Goal: Ask a question: Seek information or help from site administrators or community

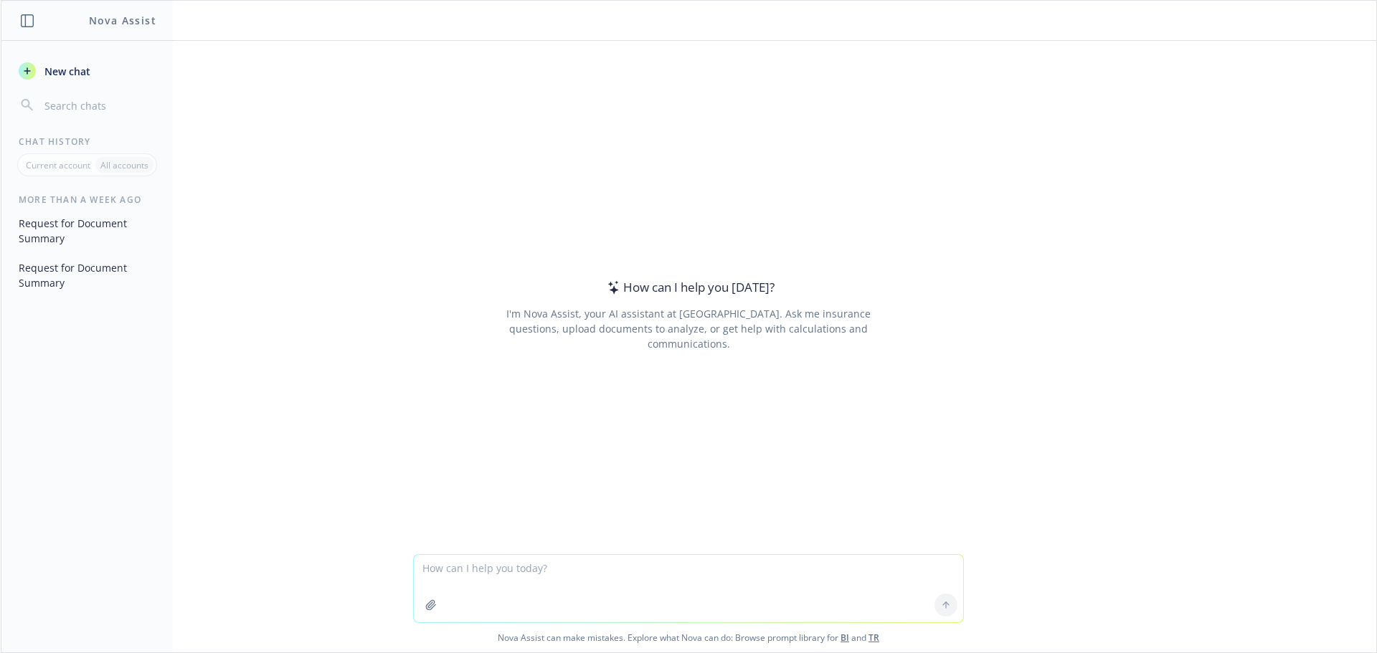
click at [512, 574] on textarea at bounding box center [688, 588] width 549 height 67
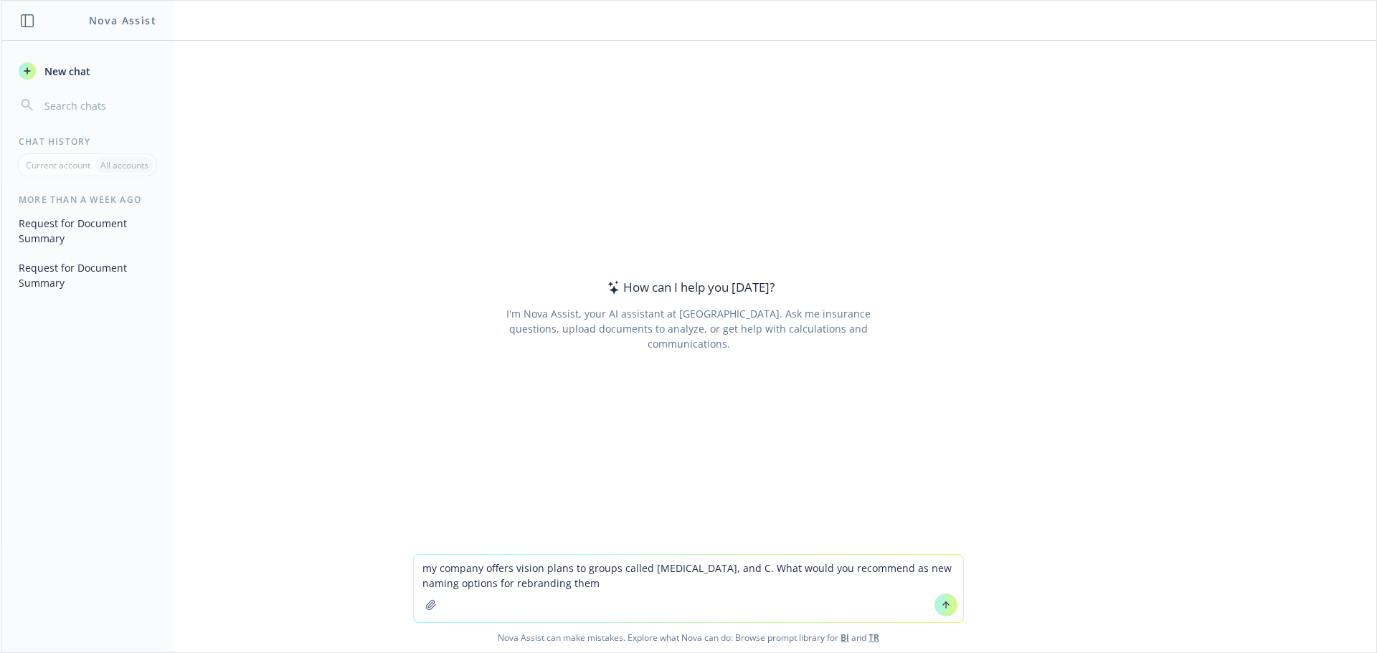
type textarea "my company offers vision plans to groups called [MEDICAL_DATA], and C. What wou…"
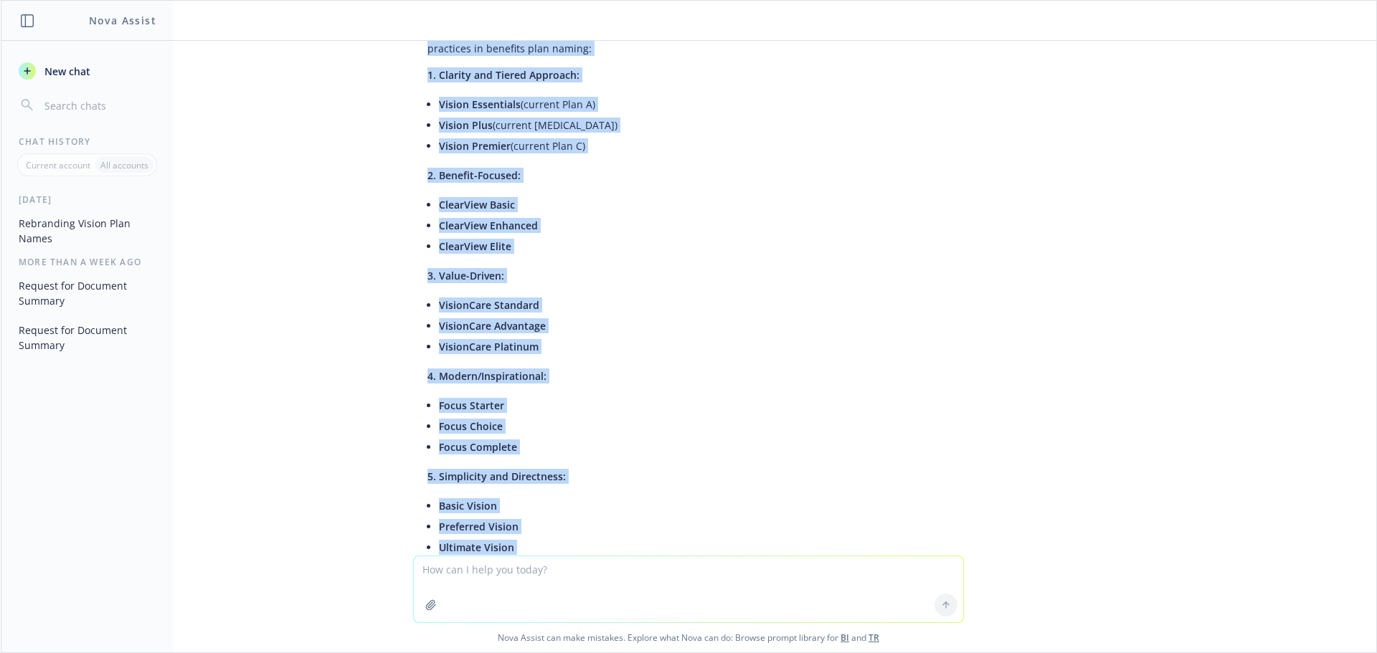
scroll to position [322, 0]
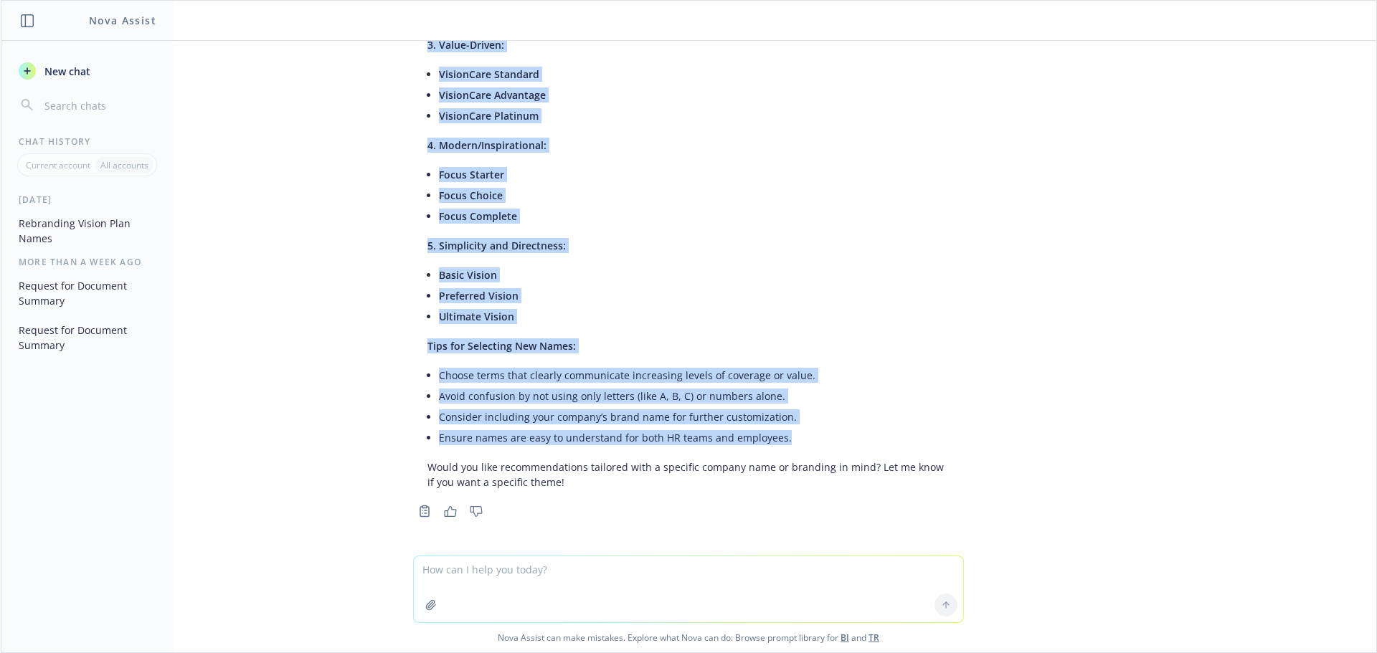
drag, startPoint x: 412, startPoint y: 119, endPoint x: 875, endPoint y: 428, distance: 556.2
click at [875, 428] on div "Here are several fresh naming approaches you could use for rebranding your visi…" at bounding box center [688, 142] width 551 height 706
copy div "Here are several fresh naming approaches you could use for rebranding your visi…"
